Goal: Transaction & Acquisition: Download file/media

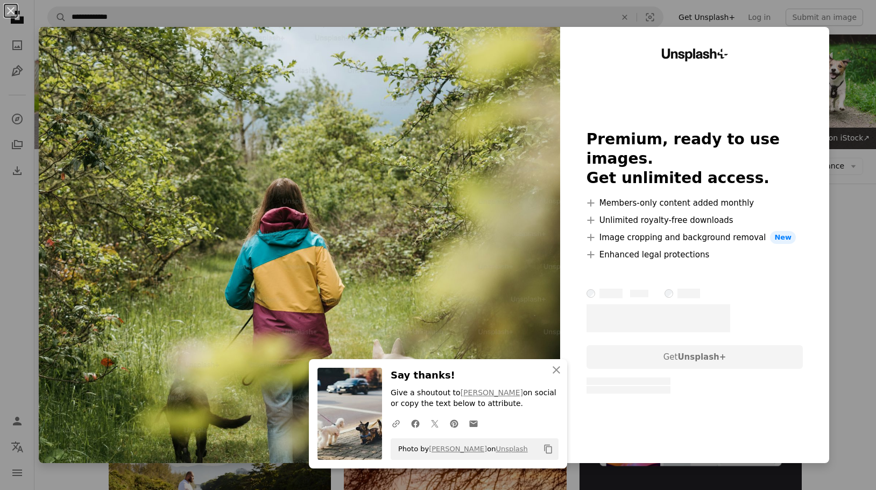
scroll to position [1757, 0]
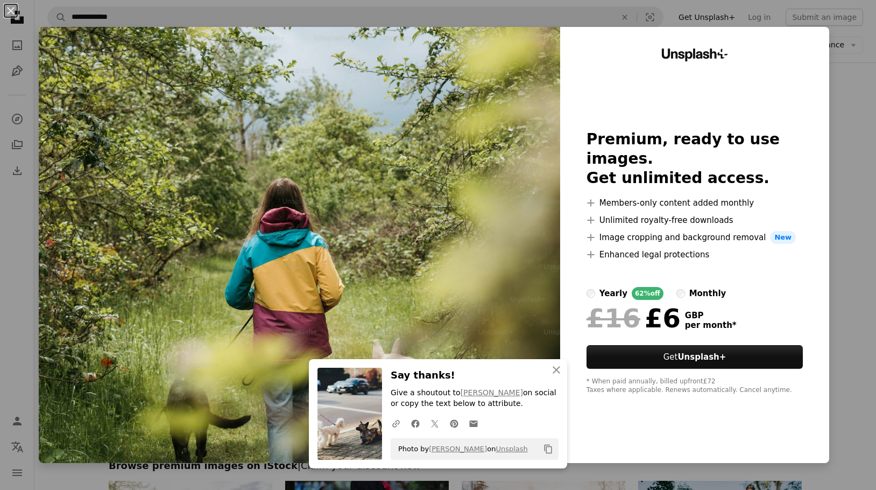
click at [855, 78] on div "An X shape An X shape Close Say thanks! Give a shoutout to [PERSON_NAME] on soc…" at bounding box center [438, 245] width 876 height 490
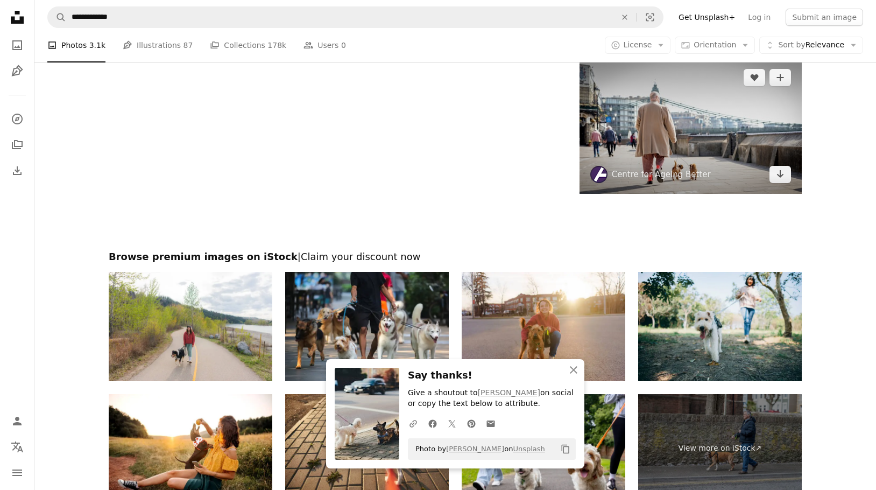
scroll to position [2049, 0]
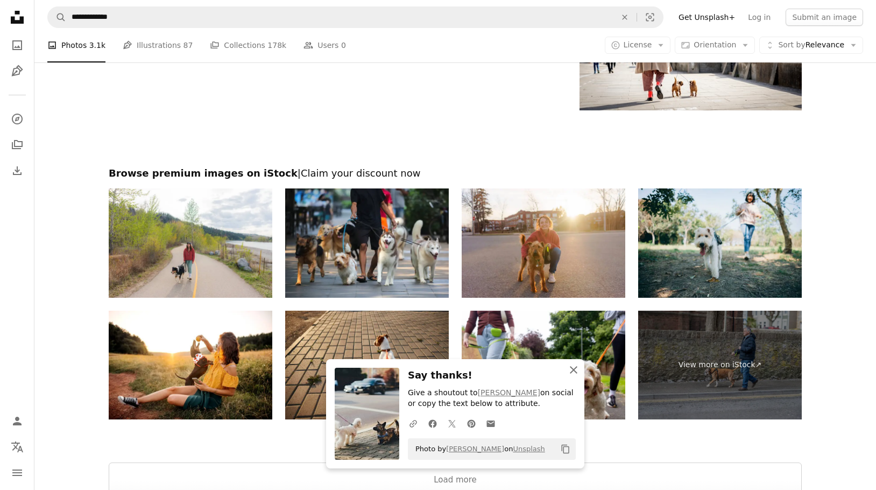
click at [574, 370] on icon "button" at bounding box center [574, 370] width 8 height 8
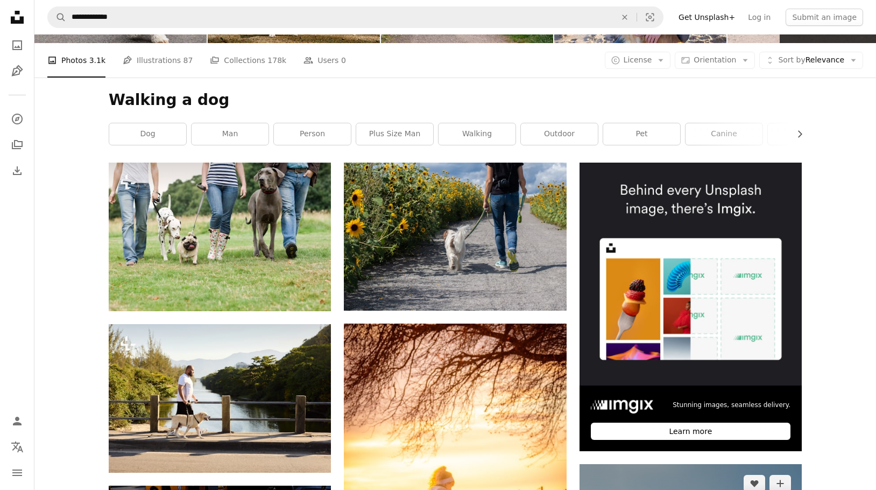
scroll to position [0, 0]
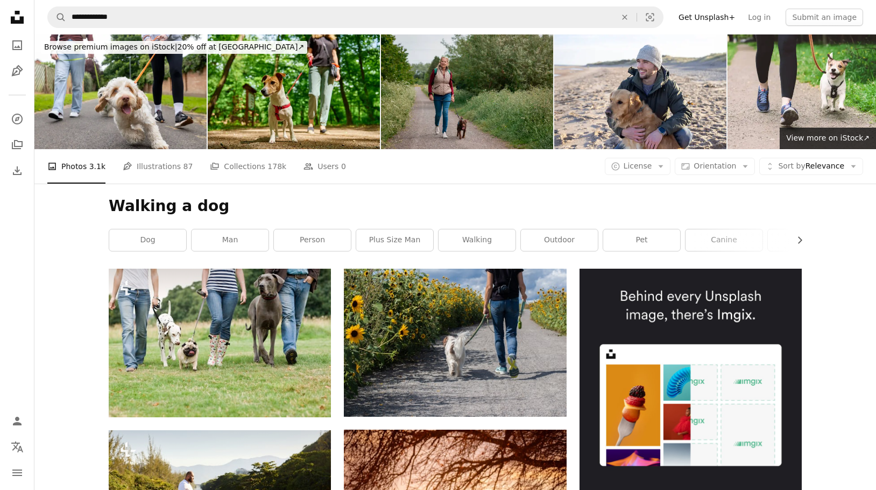
click at [440, 70] on img at bounding box center [467, 91] width 172 height 115
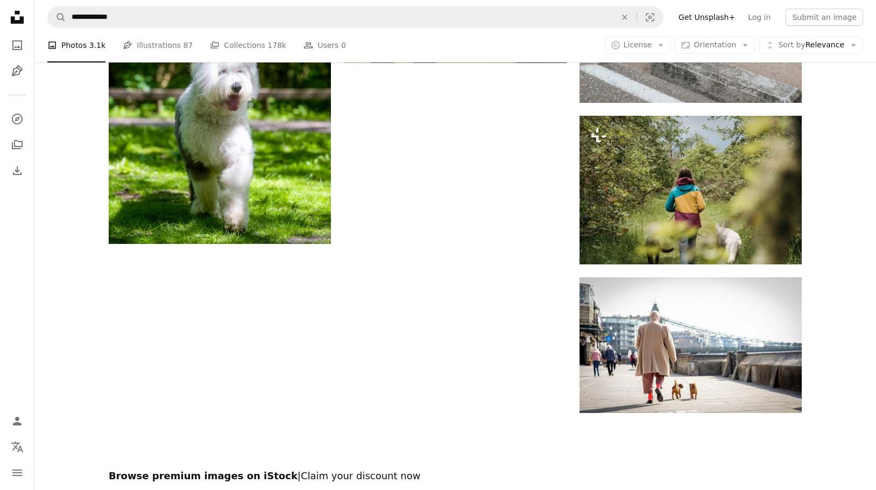
scroll to position [1751, 0]
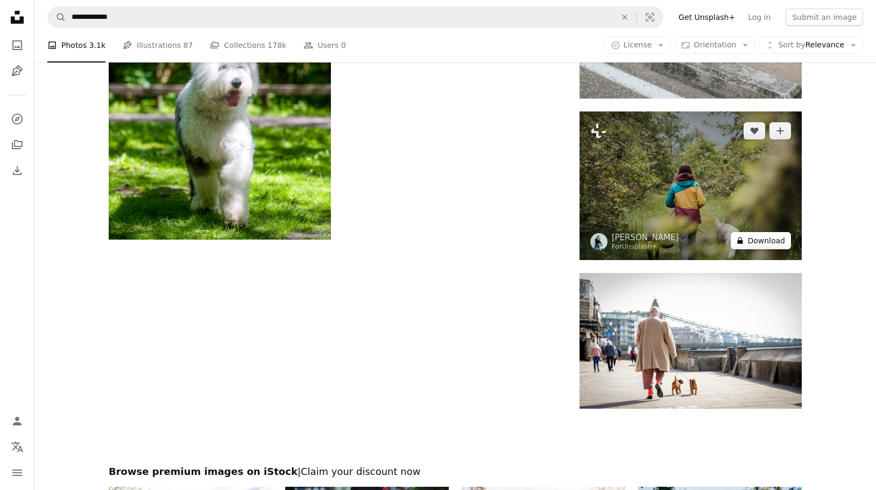
click at [761, 238] on button "A lock Download" at bounding box center [761, 240] width 60 height 17
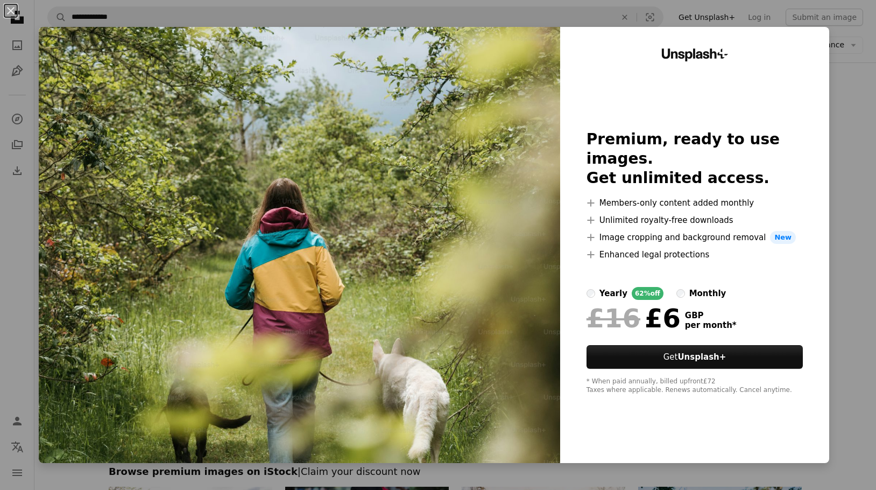
click at [861, 88] on div "An X shape Unsplash+ Premium, ready to use images. Get unlimited access. A plus…" at bounding box center [438, 245] width 876 height 490
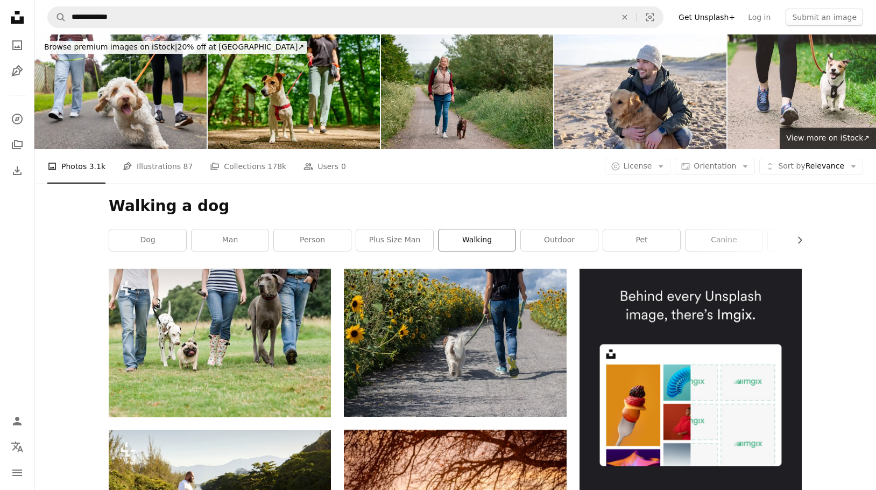
click at [476, 243] on link "walking" at bounding box center [476, 240] width 77 height 22
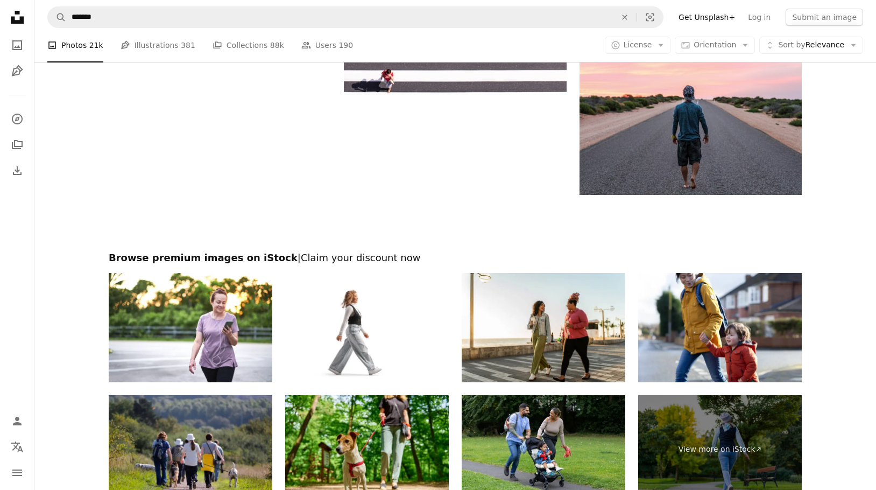
scroll to position [2025, 0]
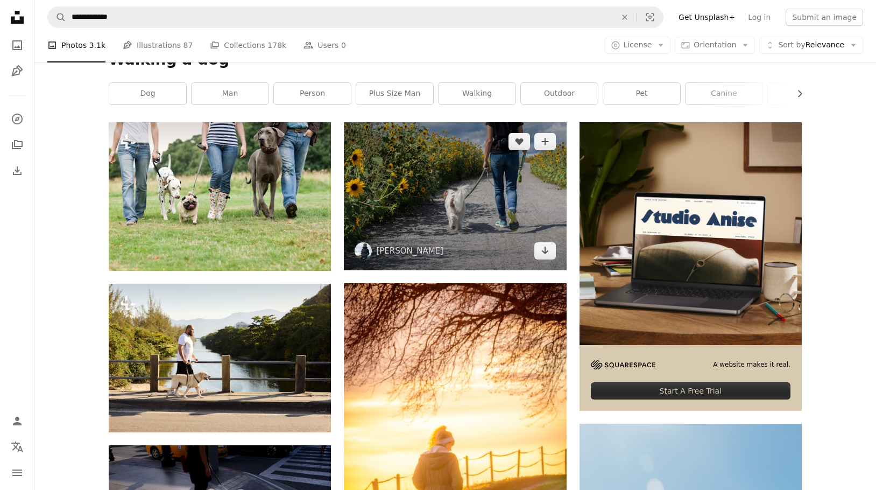
scroll to position [148, 0]
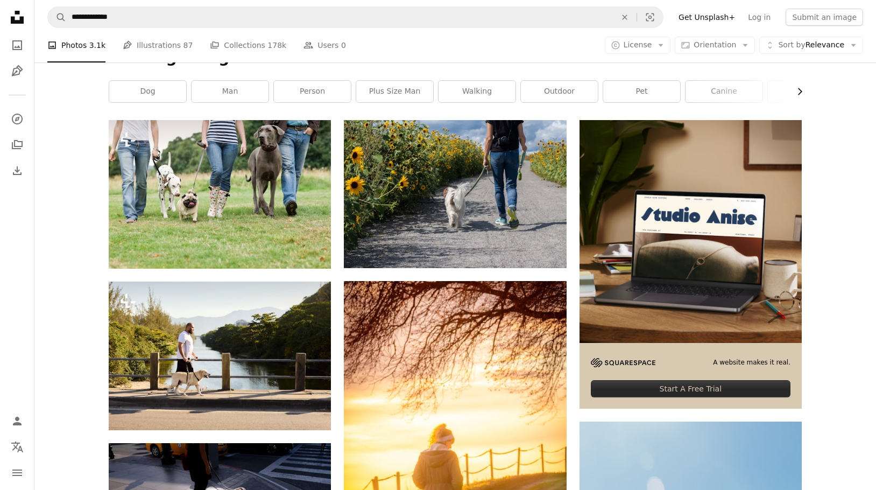
click at [796, 89] on icon "Chevron right" at bounding box center [799, 91] width 11 height 11
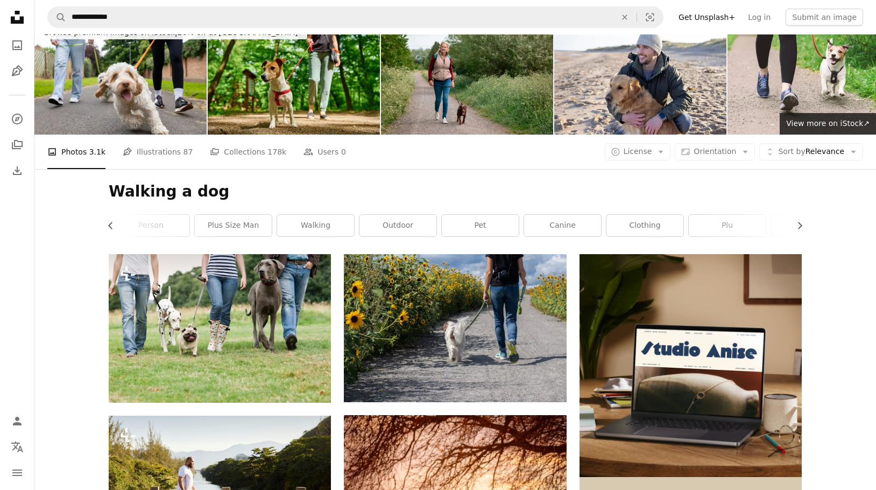
scroll to position [0, 0]
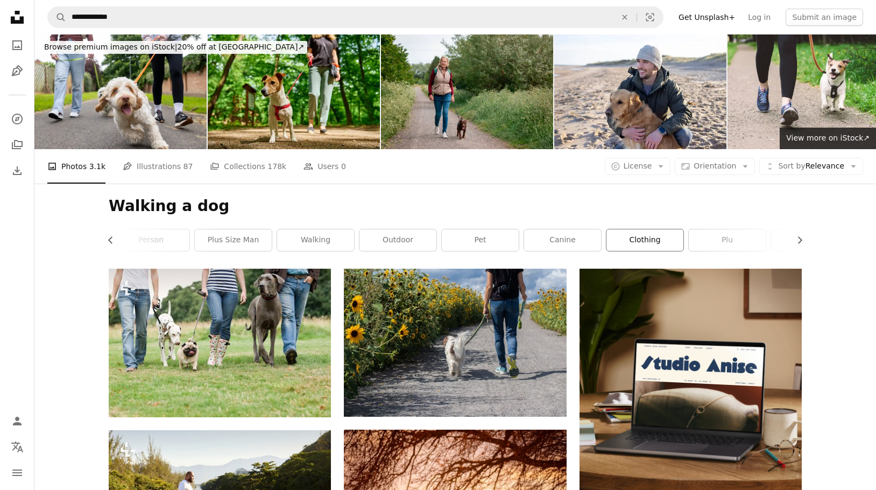
click at [656, 244] on link "clothing" at bounding box center [644, 240] width 77 height 22
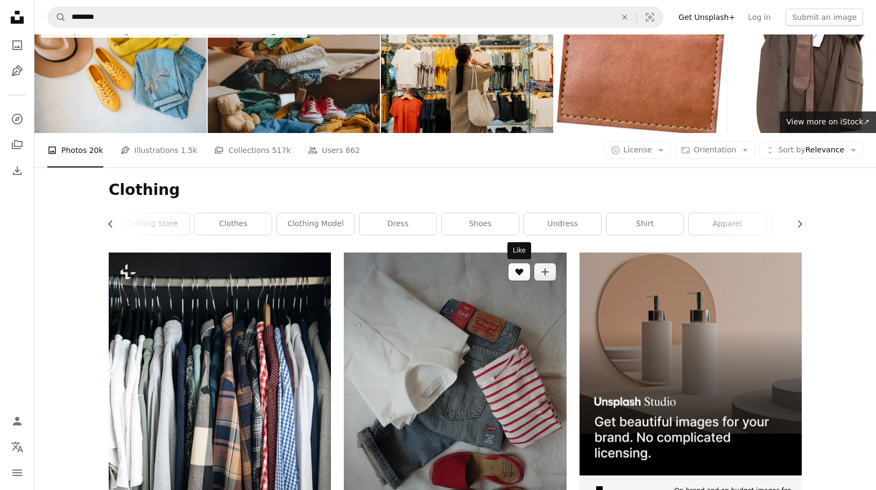
scroll to position [19, 0]
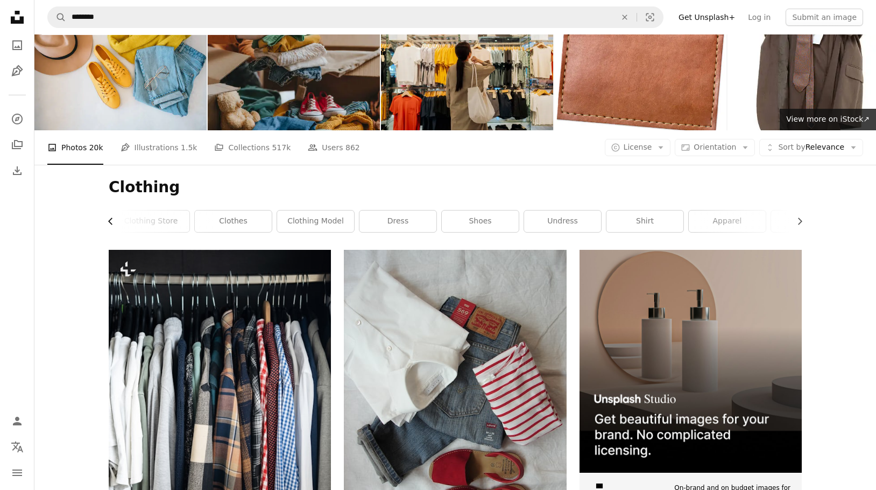
click at [109, 222] on icon "button" at bounding box center [110, 221] width 4 height 7
click at [110, 221] on link "fashion" at bounding box center [147, 221] width 77 height 22
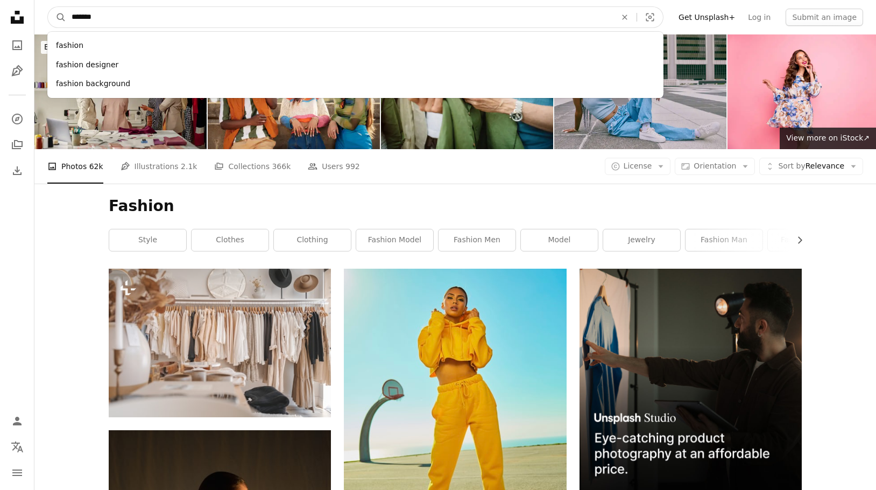
drag, startPoint x: 259, startPoint y: 18, endPoint x: 239, endPoint y: 65, distance: 51.2
click at [61, 19] on form "A magnifying glass ******* fashion fashion designer fashion background An X sha…" at bounding box center [355, 17] width 616 height 22
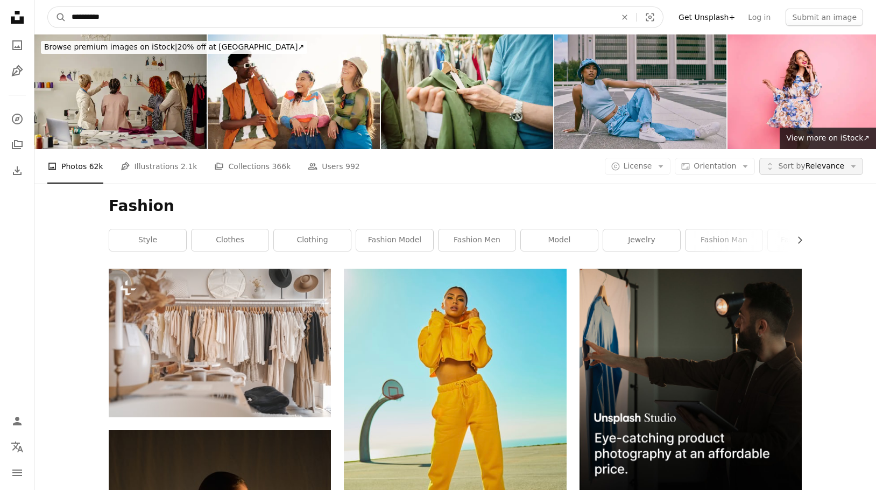
type input "**********"
click button "A magnifying glass" at bounding box center [57, 17] width 18 height 20
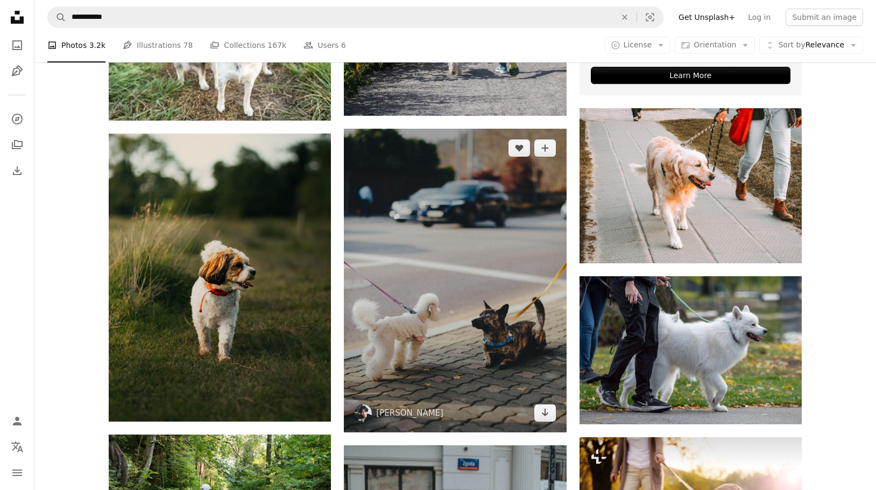
scroll to position [486, 0]
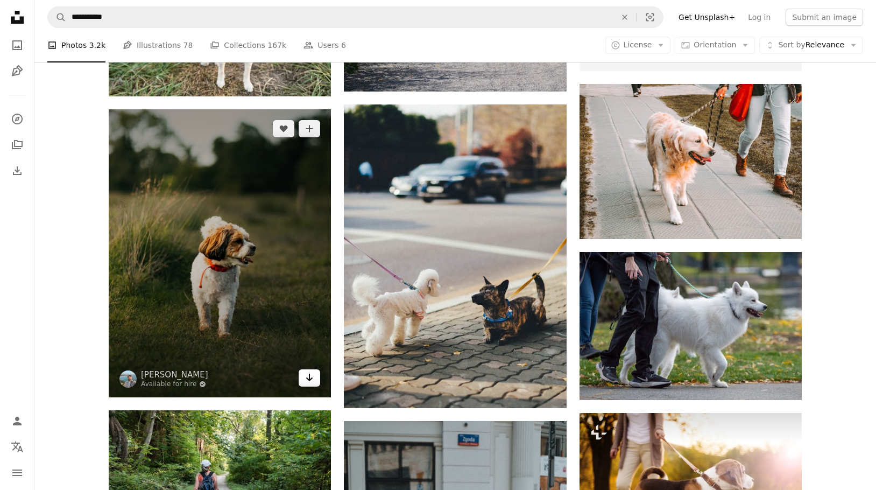
click at [312, 380] on icon "Arrow pointing down" at bounding box center [309, 377] width 9 height 13
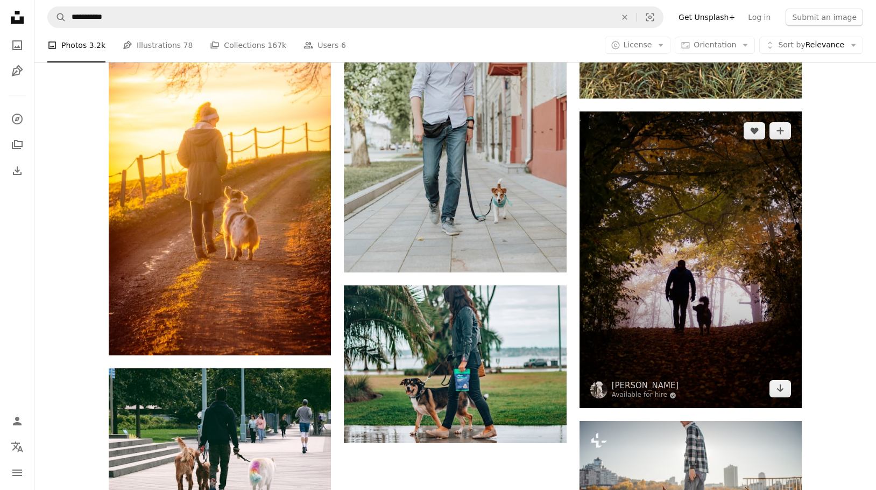
scroll to position [1256, 0]
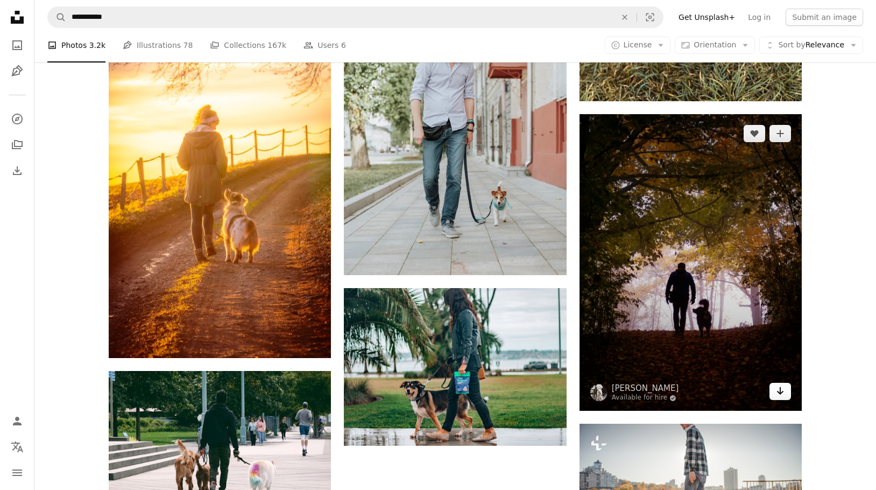
click at [779, 391] on icon "Arrow pointing down" at bounding box center [780, 390] width 9 height 13
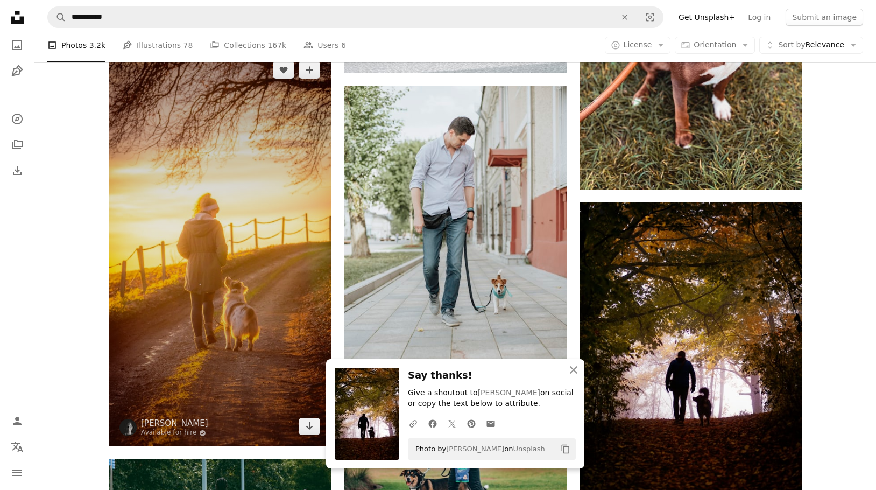
scroll to position [1144, 0]
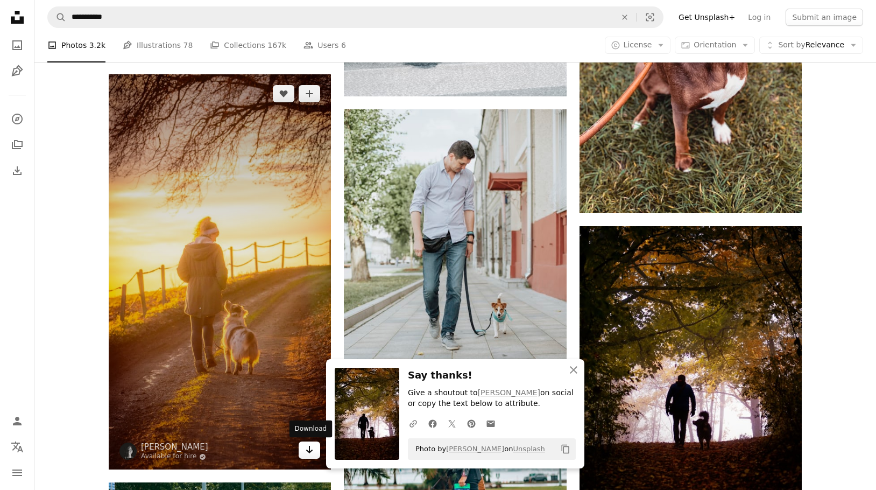
click at [309, 448] on icon "Download" at bounding box center [309, 449] width 7 height 8
